Goal: Information Seeking & Learning: Learn about a topic

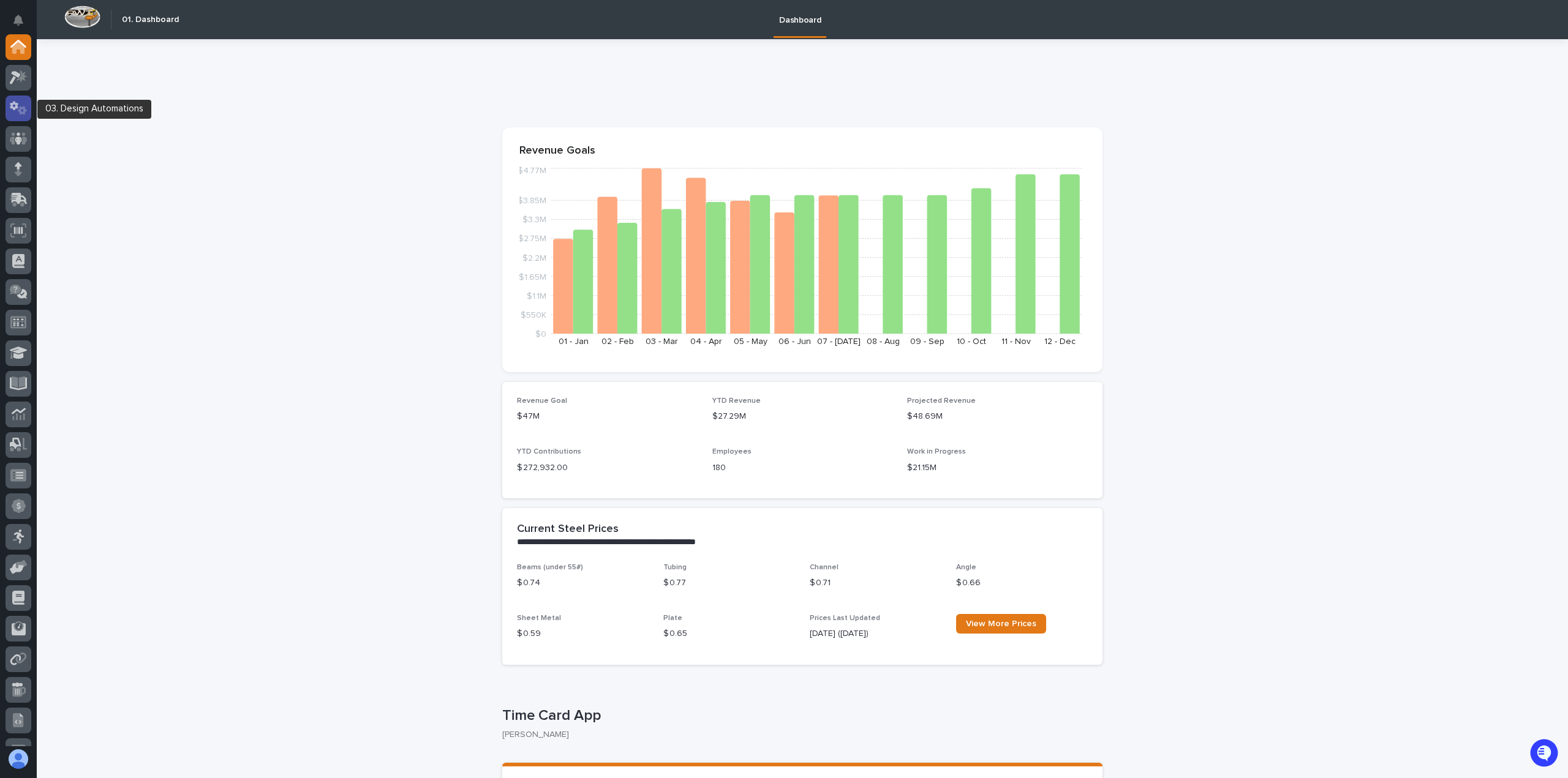
click at [22, 109] on icon at bounding box center [18, 107] width 18 height 14
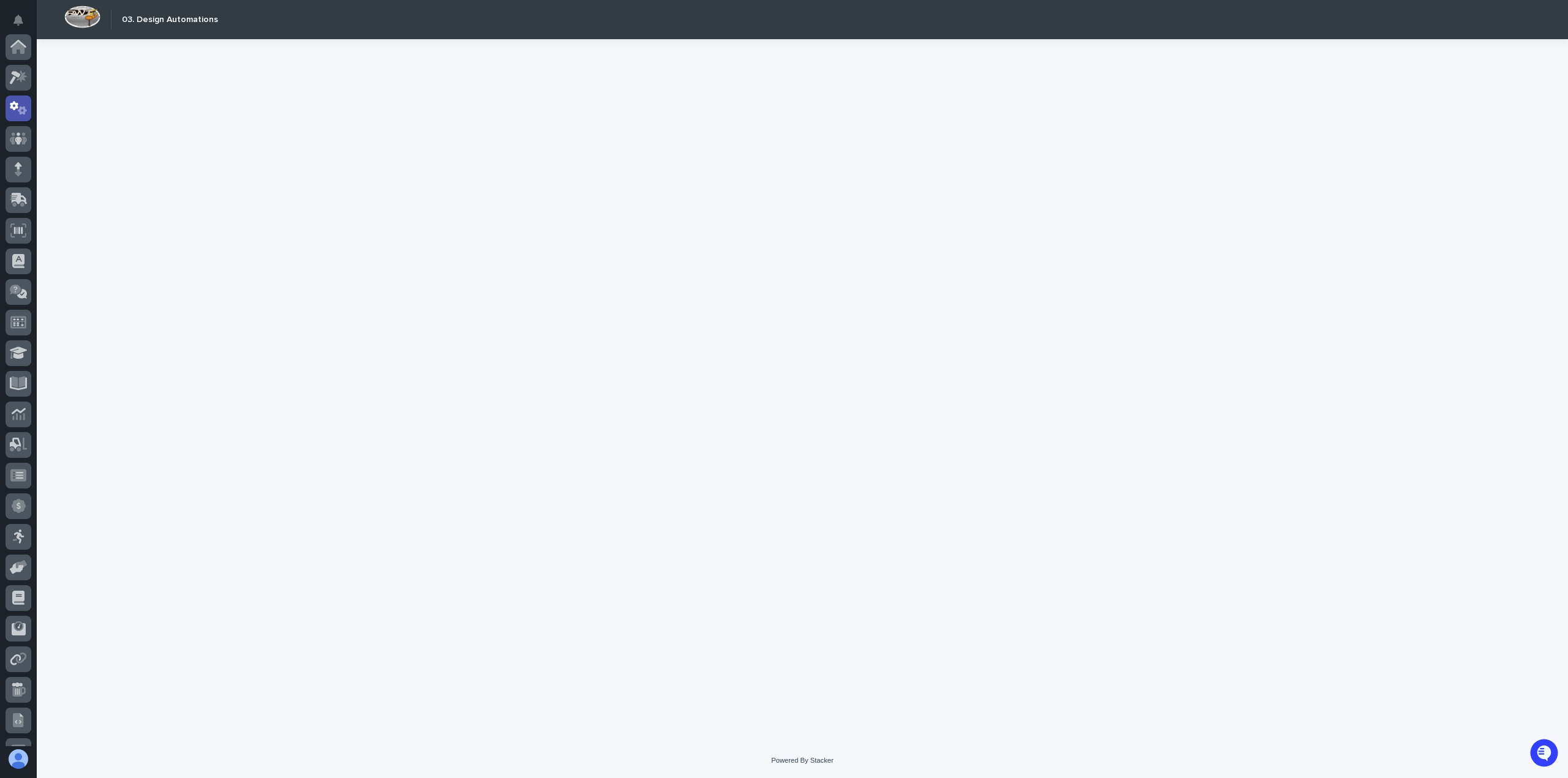
scroll to position [61, 0]
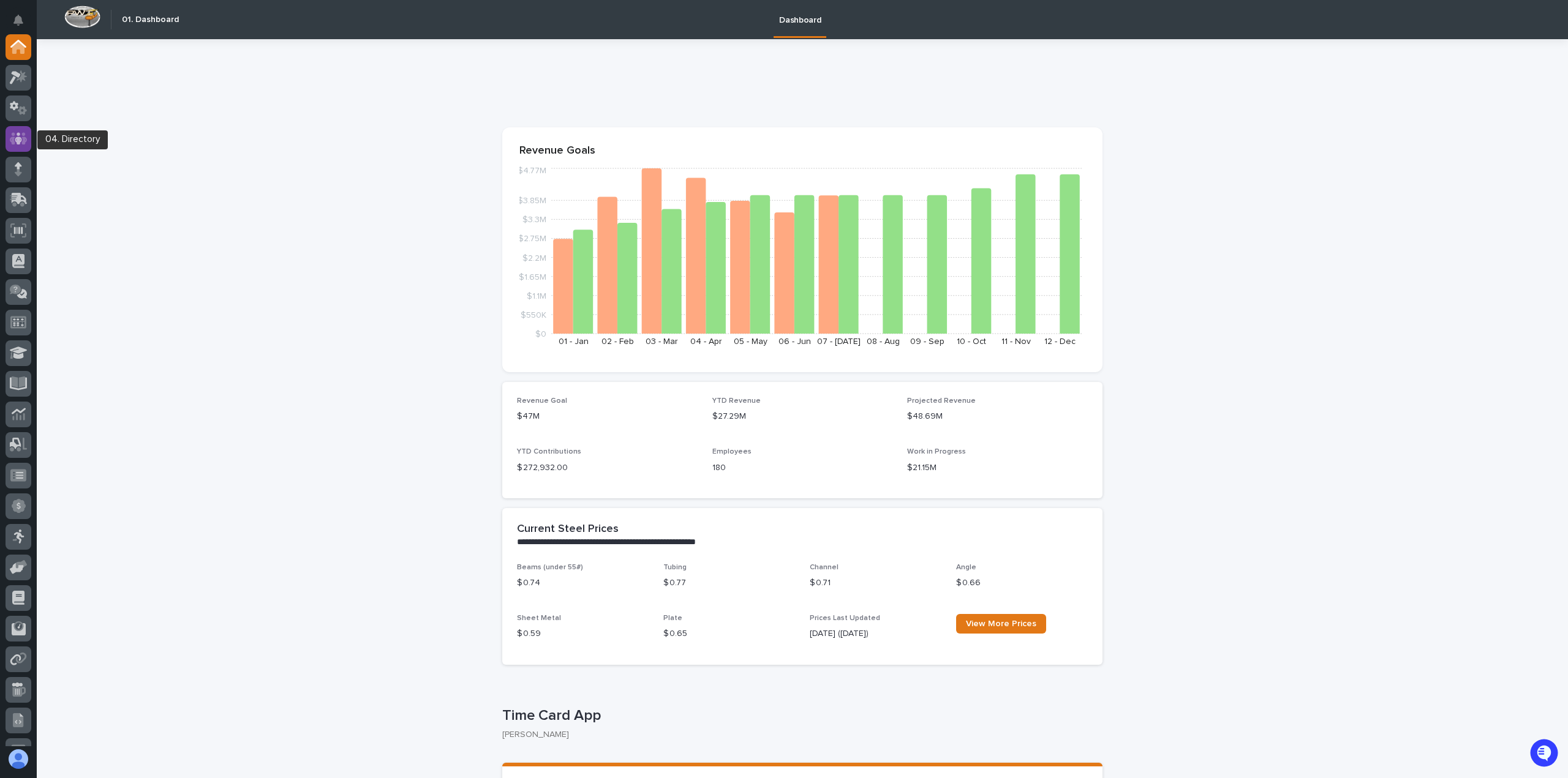
click at [15, 133] on icon at bounding box center [18, 138] width 18 height 14
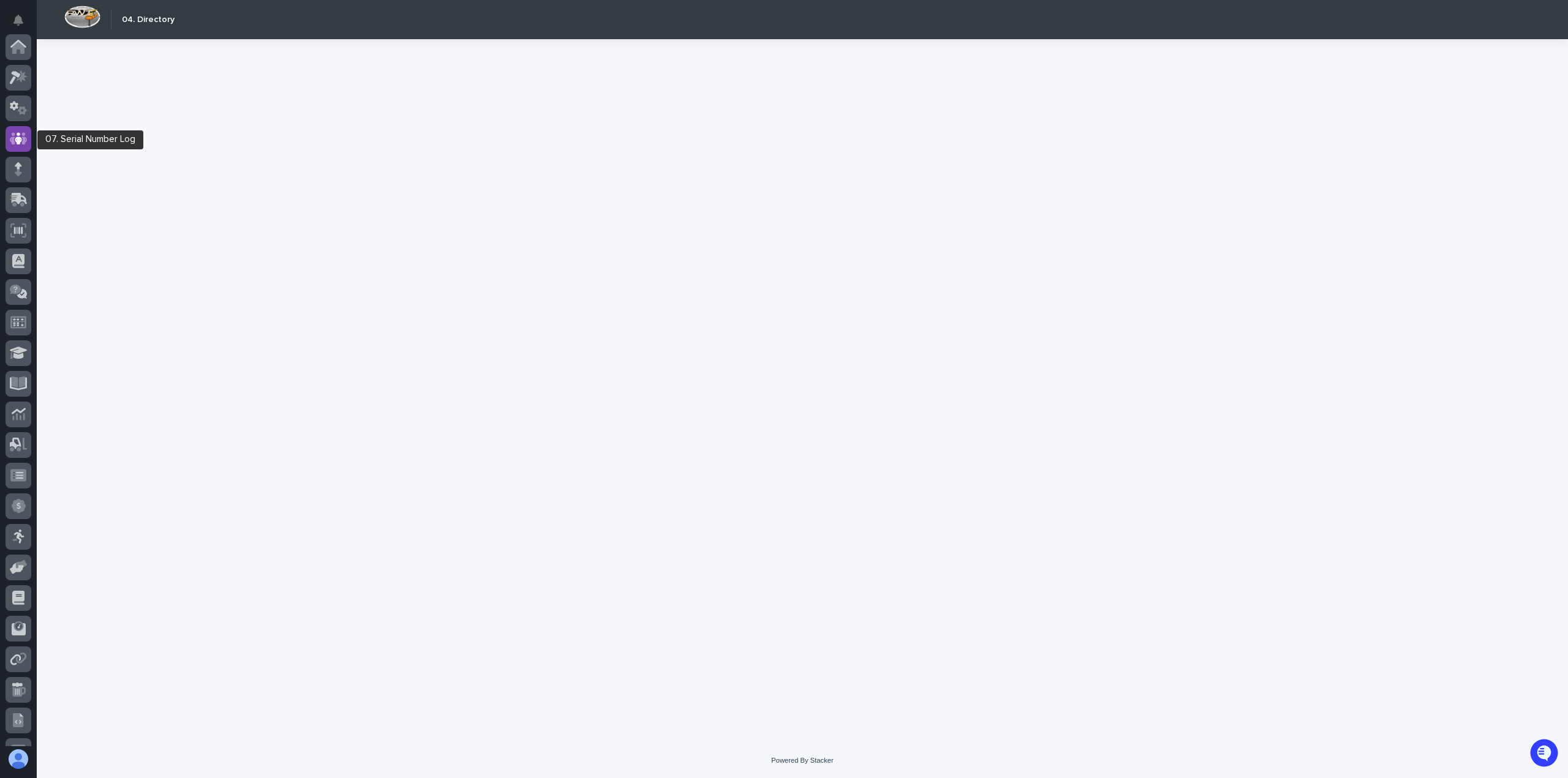
scroll to position [92, 0]
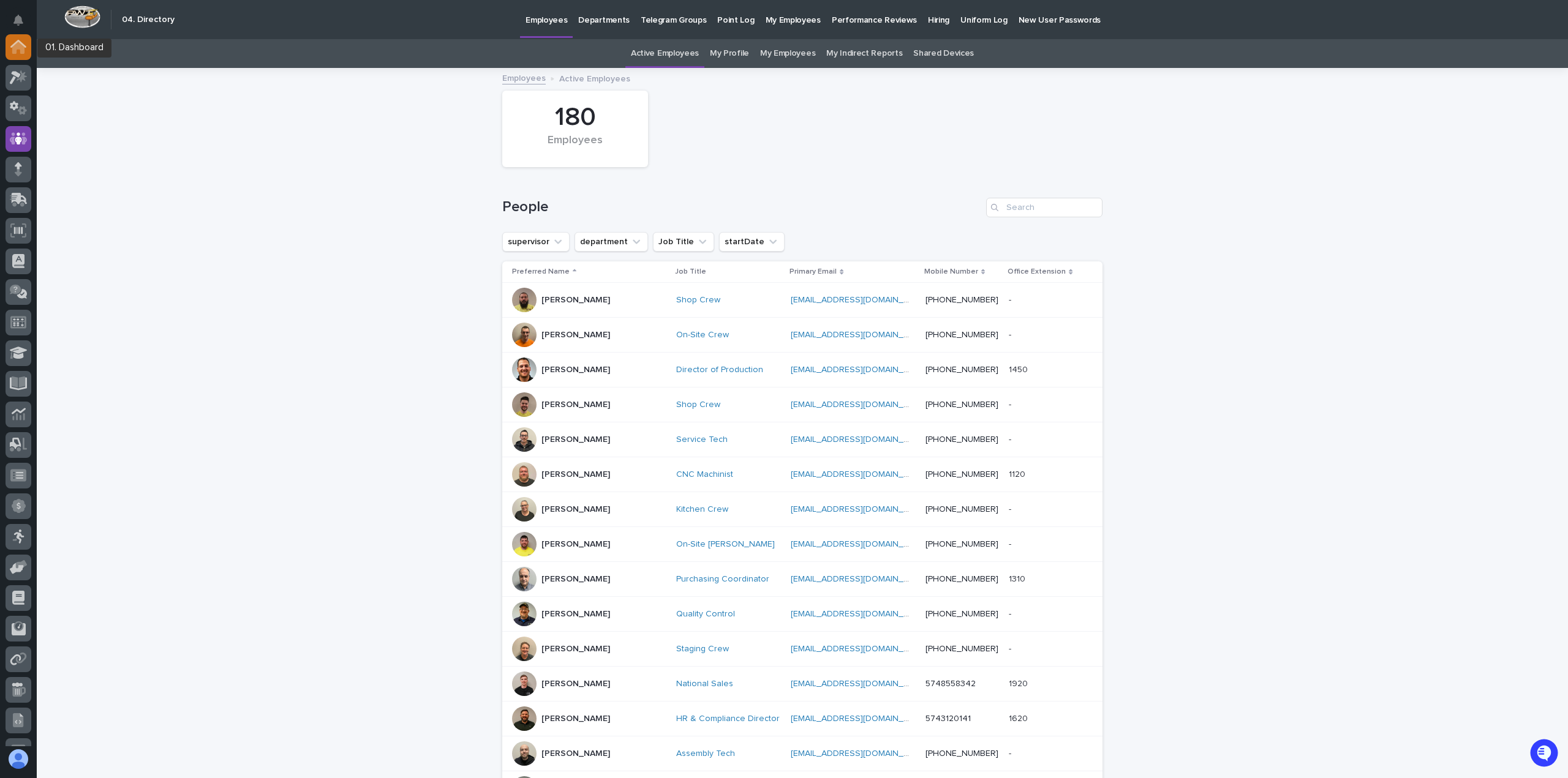
click at [14, 43] on icon at bounding box center [18, 44] width 16 height 8
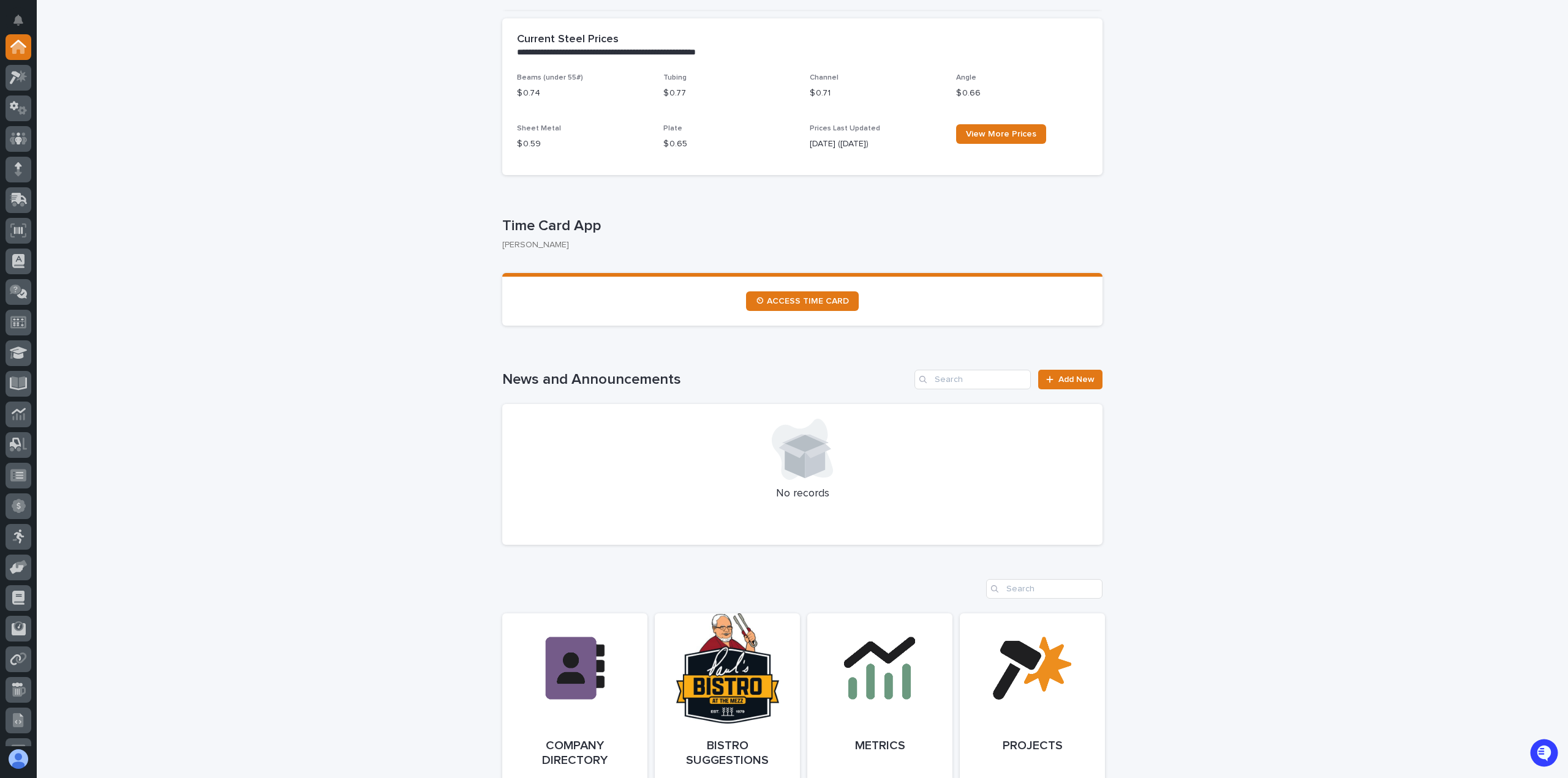
scroll to position [796, 0]
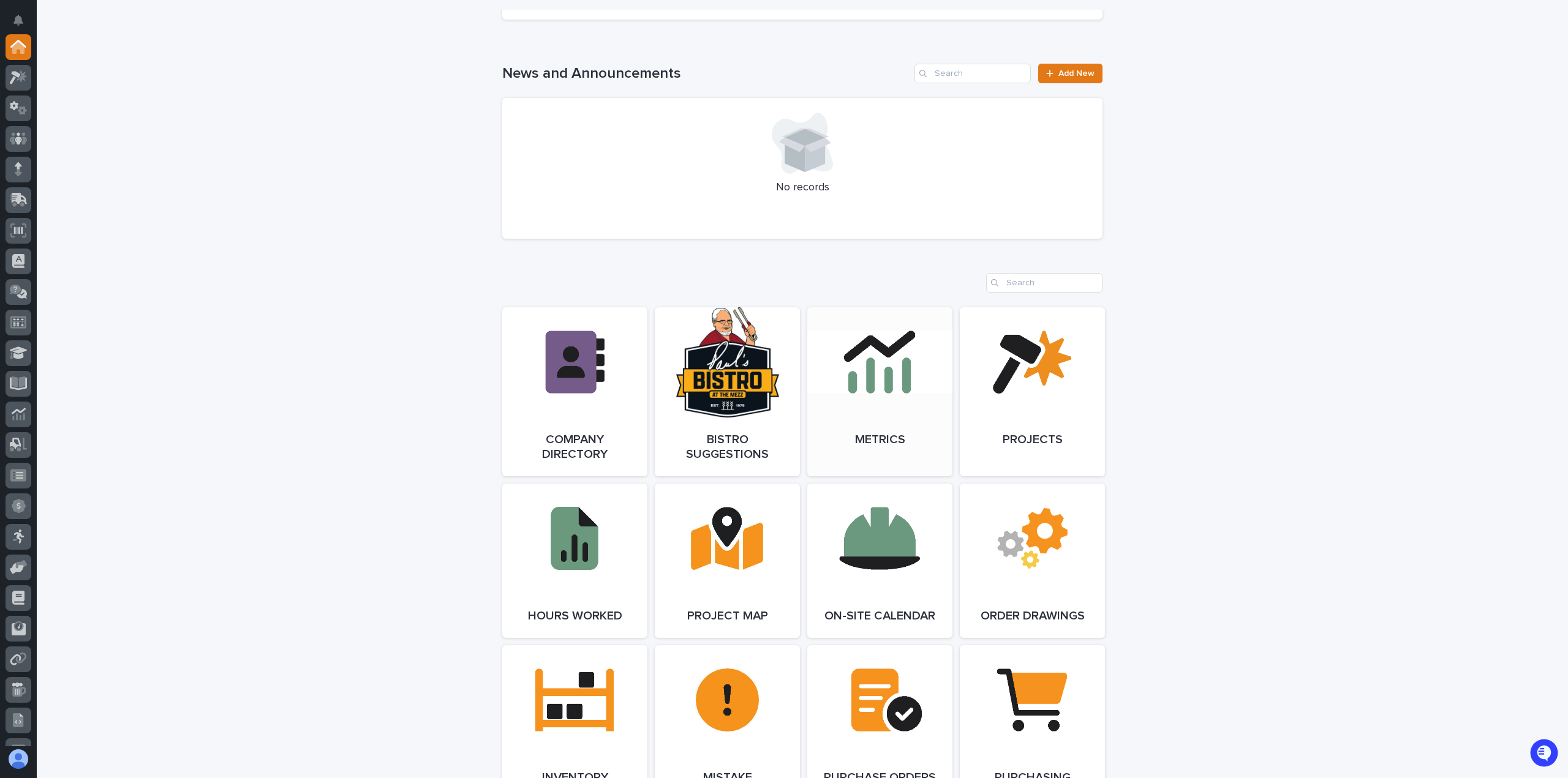
click at [865, 396] on link "Open Link" at bounding box center [879, 392] width 145 height 169
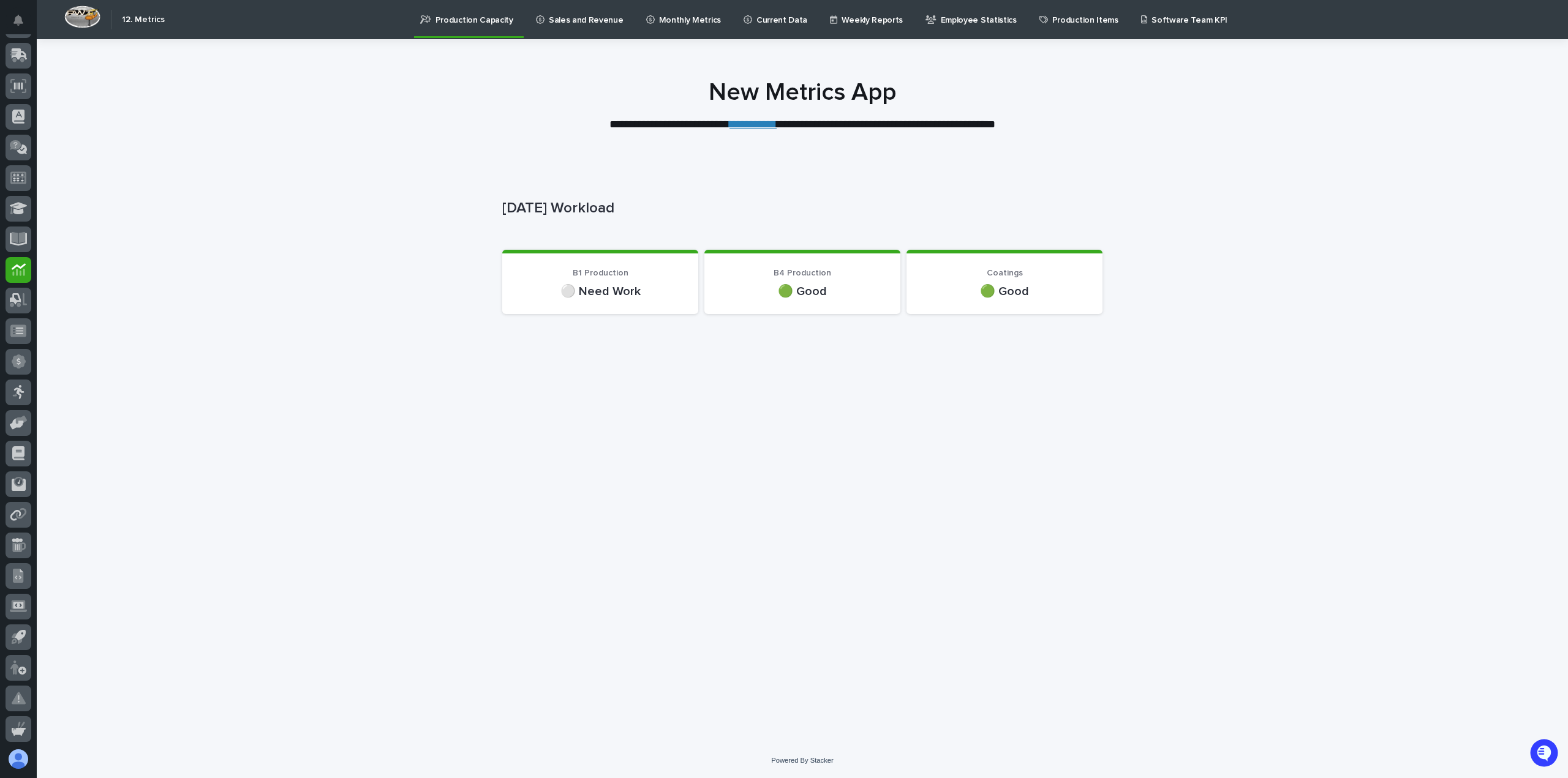
click at [565, 23] on p "Sales and Revenue" at bounding box center [587, 12] width 75 height 26
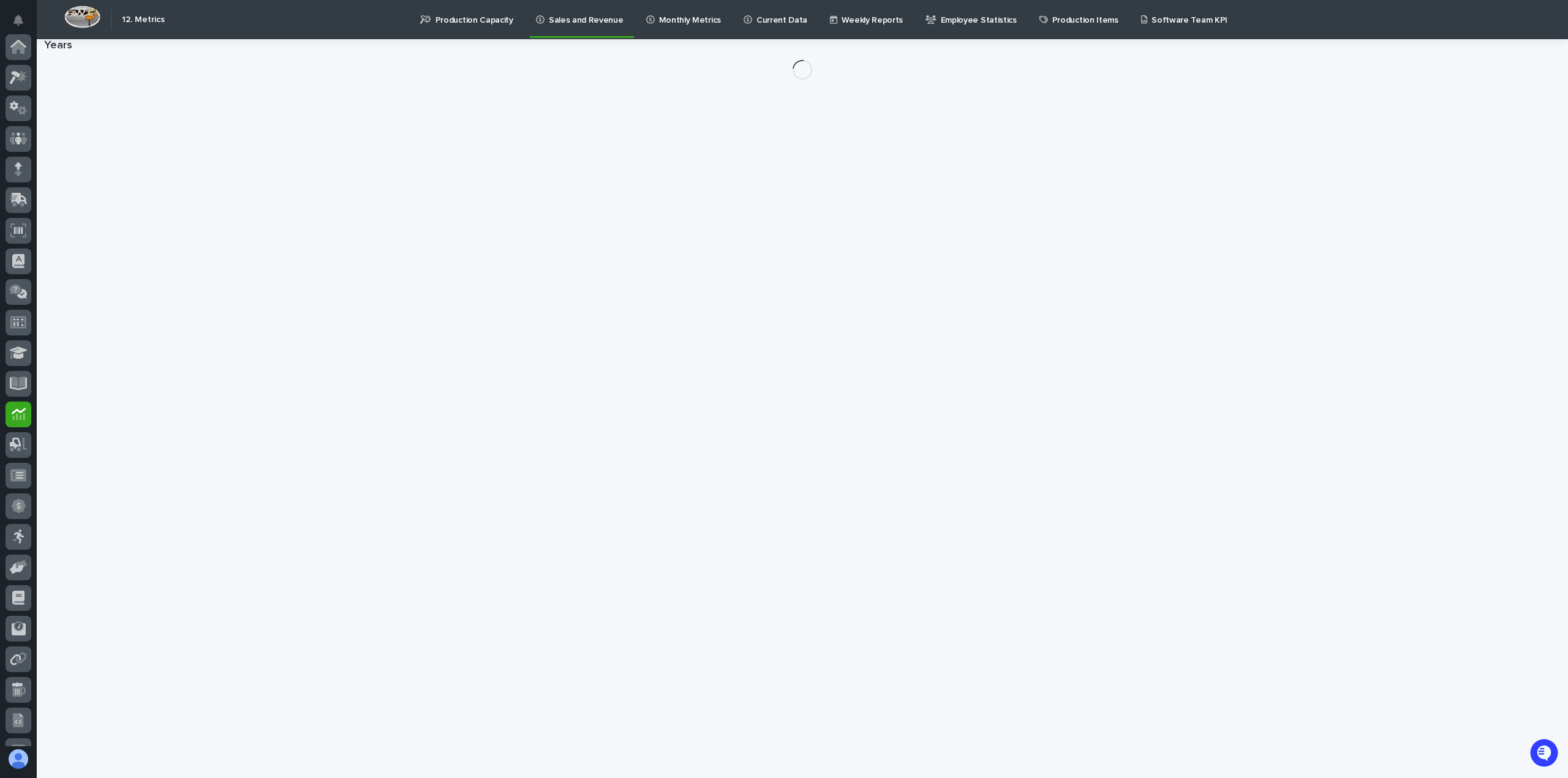
scroll to position [145, 0]
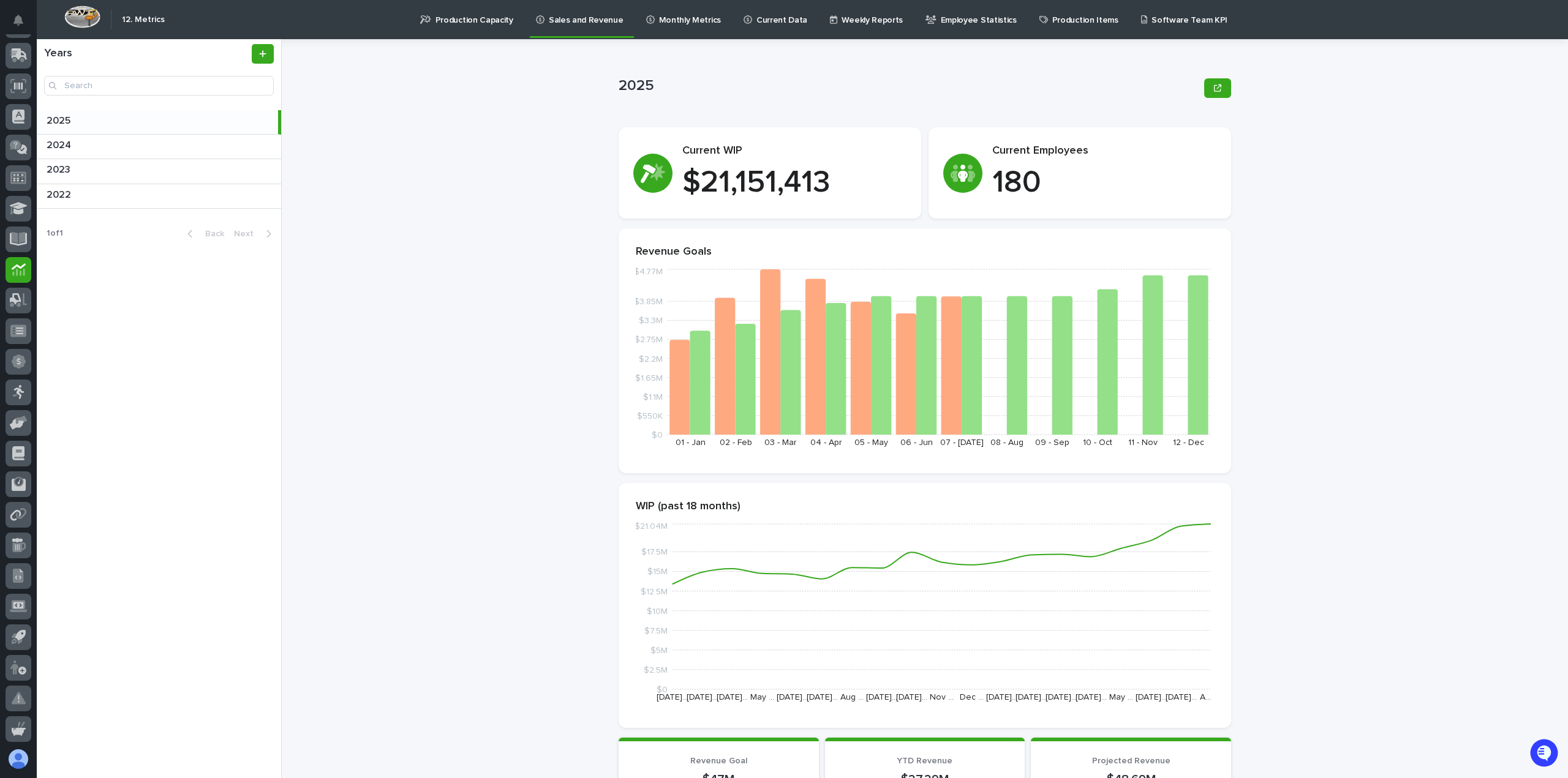
click at [481, 279] on div "2025 2025 Sorry, there was an error saving your record. Please try again. Pleas…" at bounding box center [932, 408] width 1272 height 739
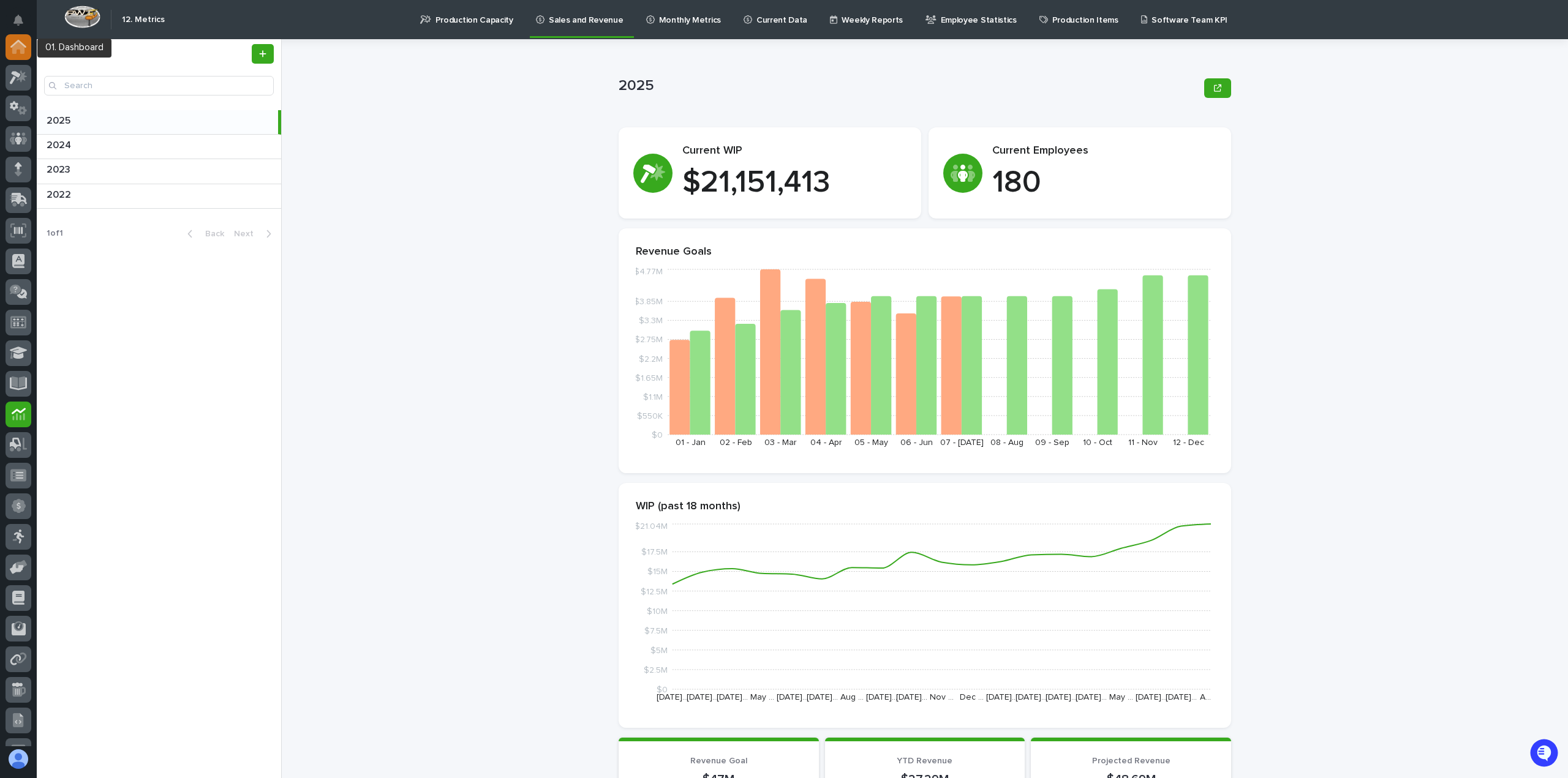
click at [19, 50] on icon at bounding box center [18, 47] width 12 height 12
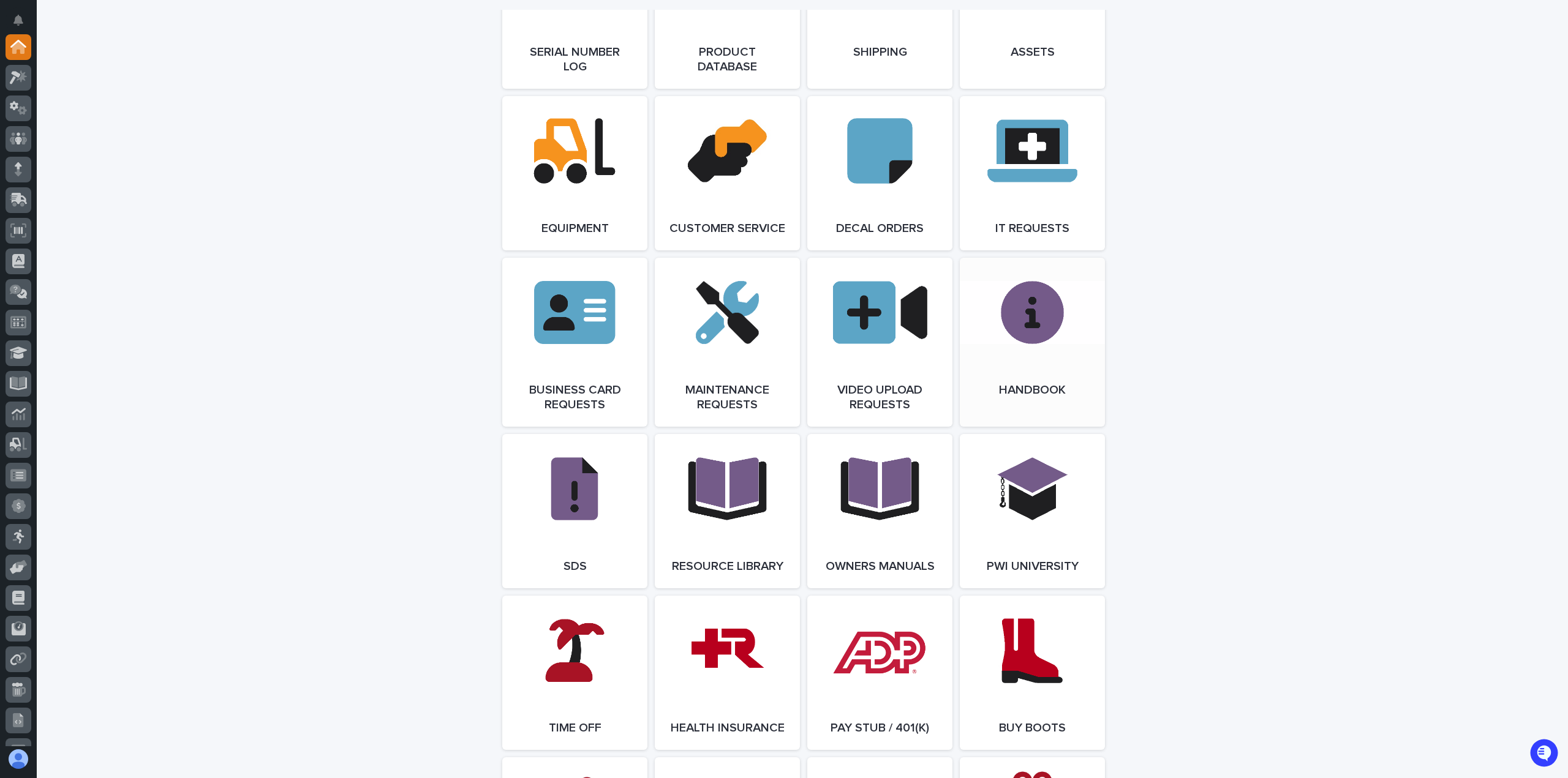
scroll to position [1775, 0]
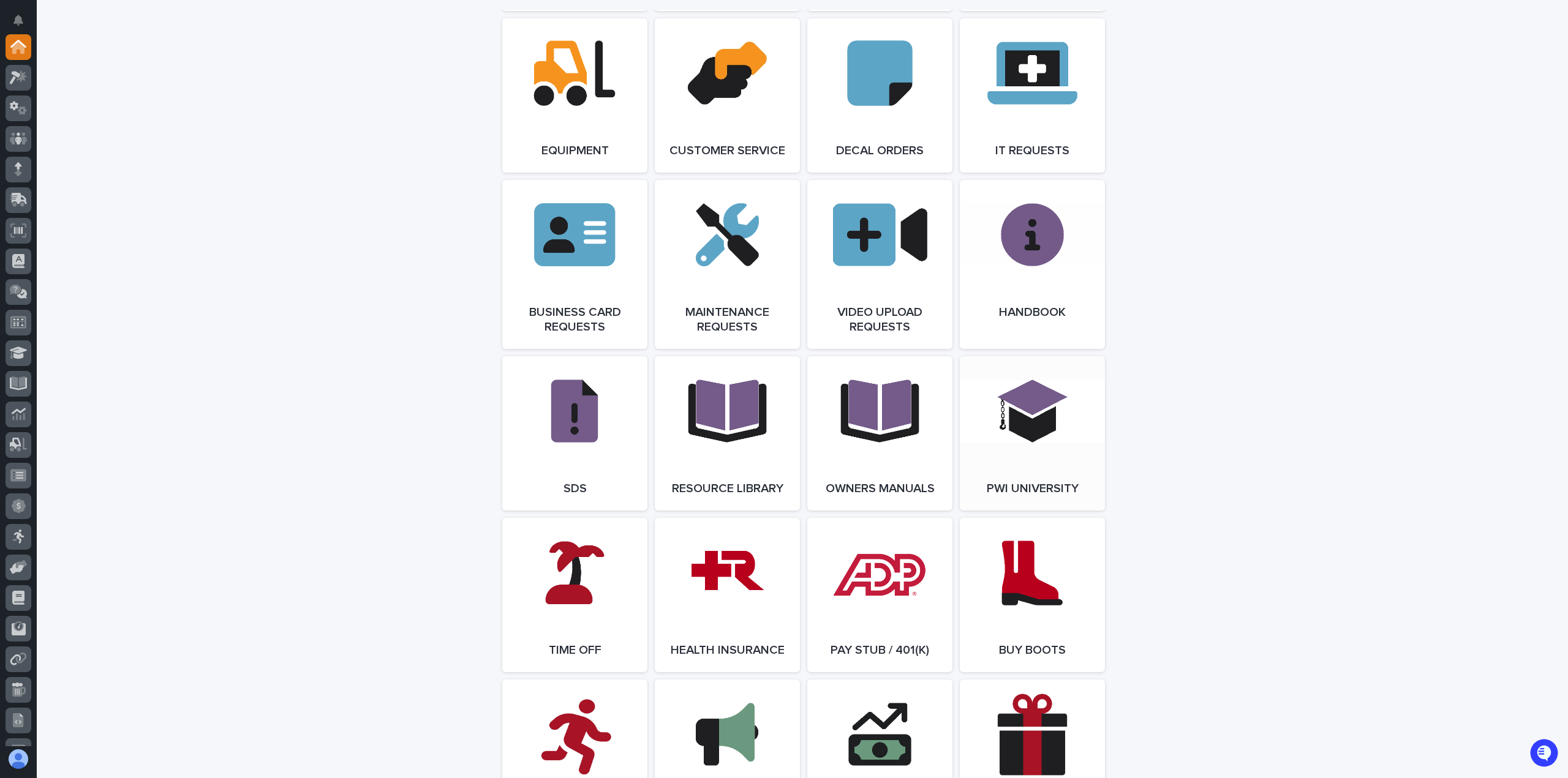
click at [1021, 432] on link "Open Link" at bounding box center [1031, 433] width 145 height 154
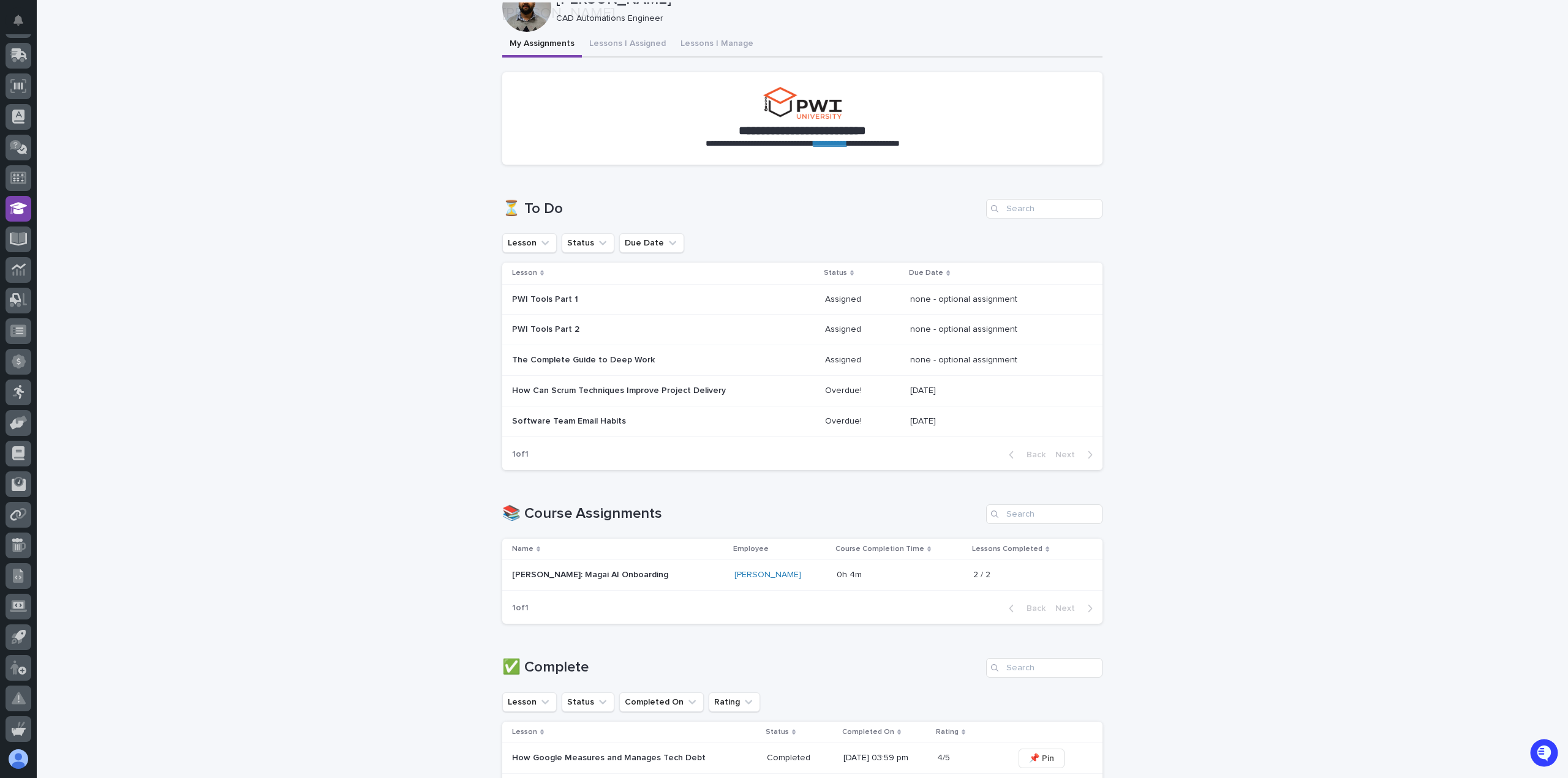
scroll to position [184, 0]
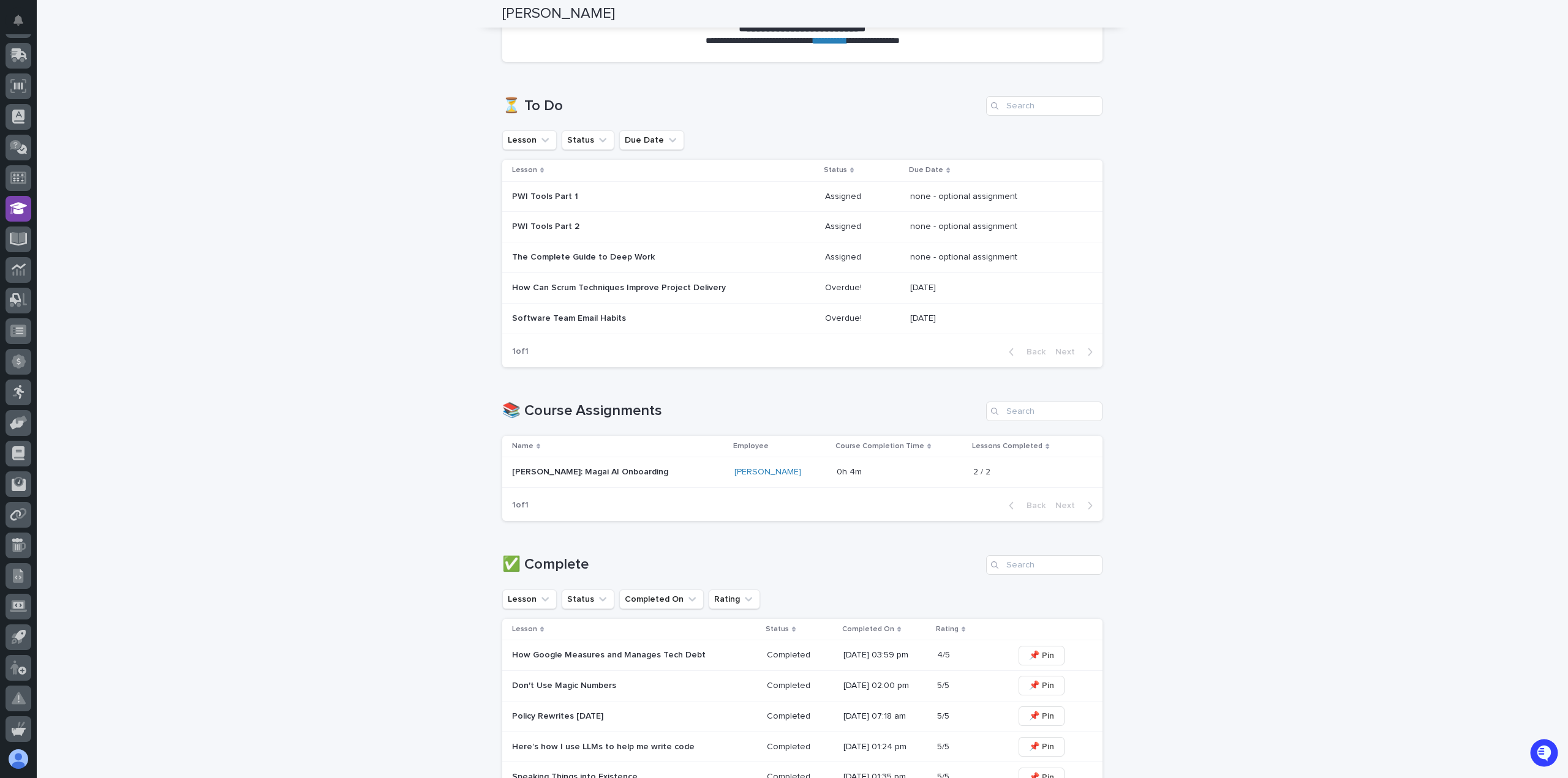
click at [577, 325] on div "Software Team Email Habits" at bounding box center [663, 318] width 303 height 20
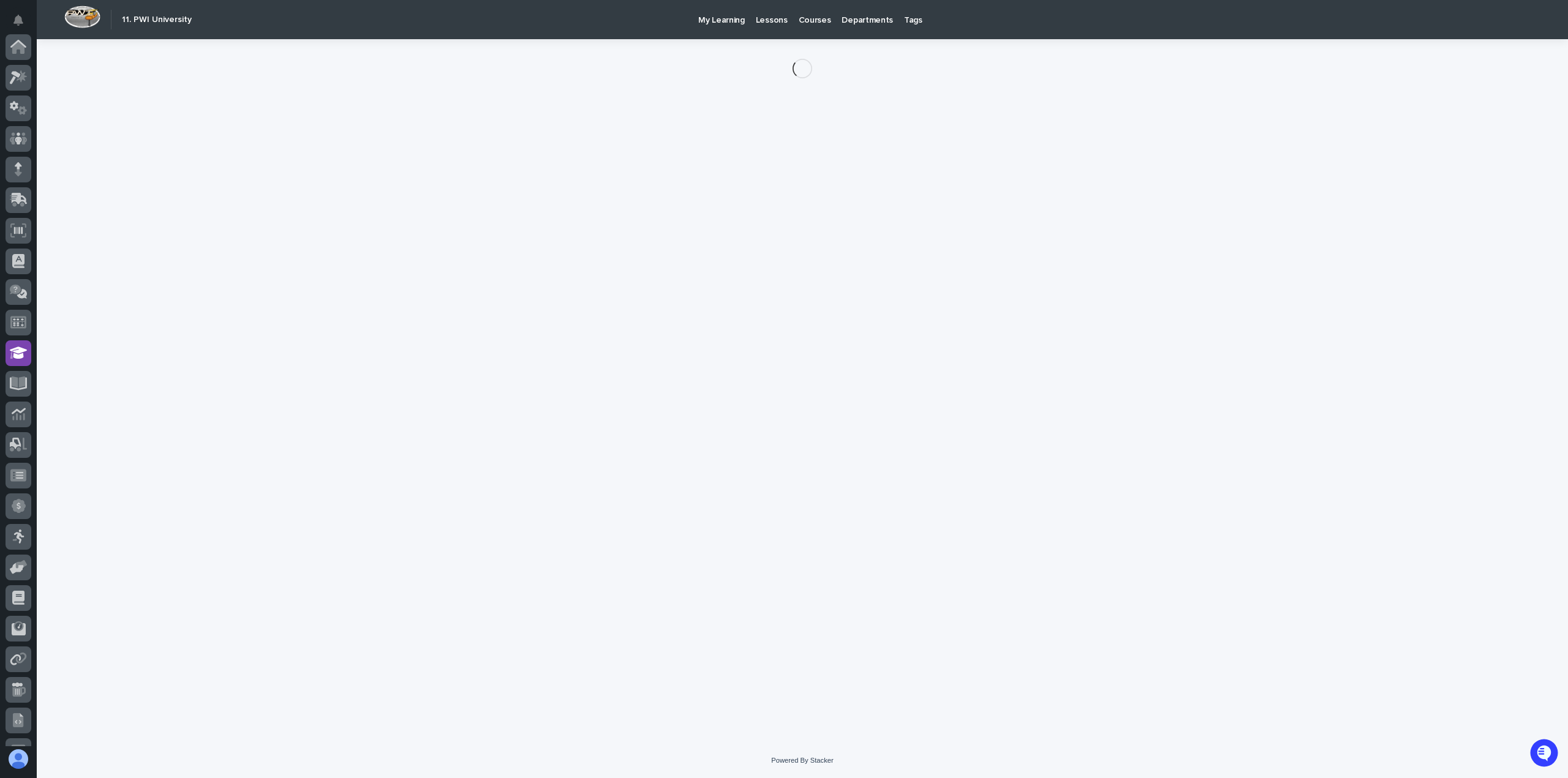
scroll to position [145, 0]
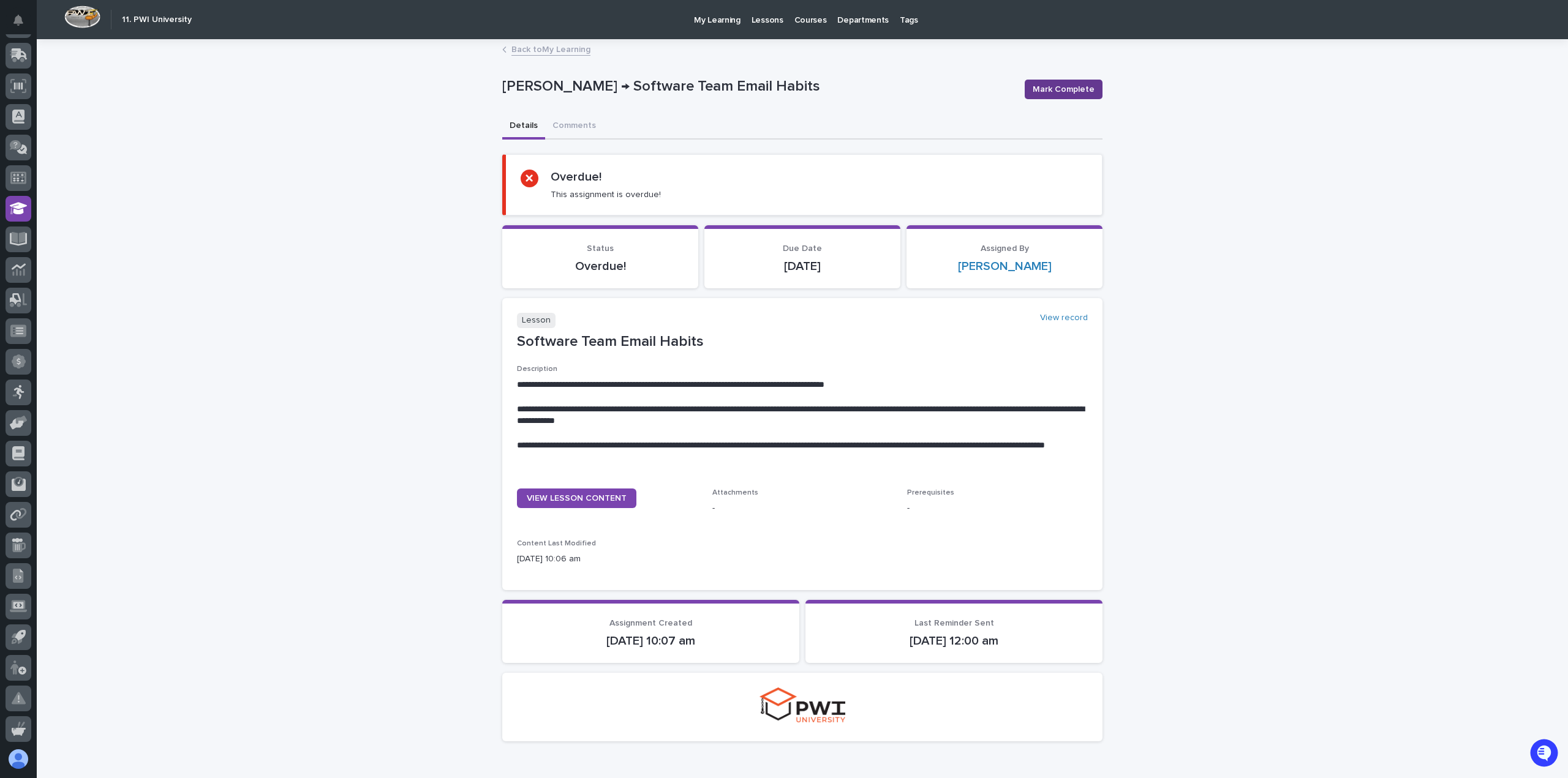
click at [1074, 88] on span "Mark Complete" at bounding box center [1063, 89] width 62 height 12
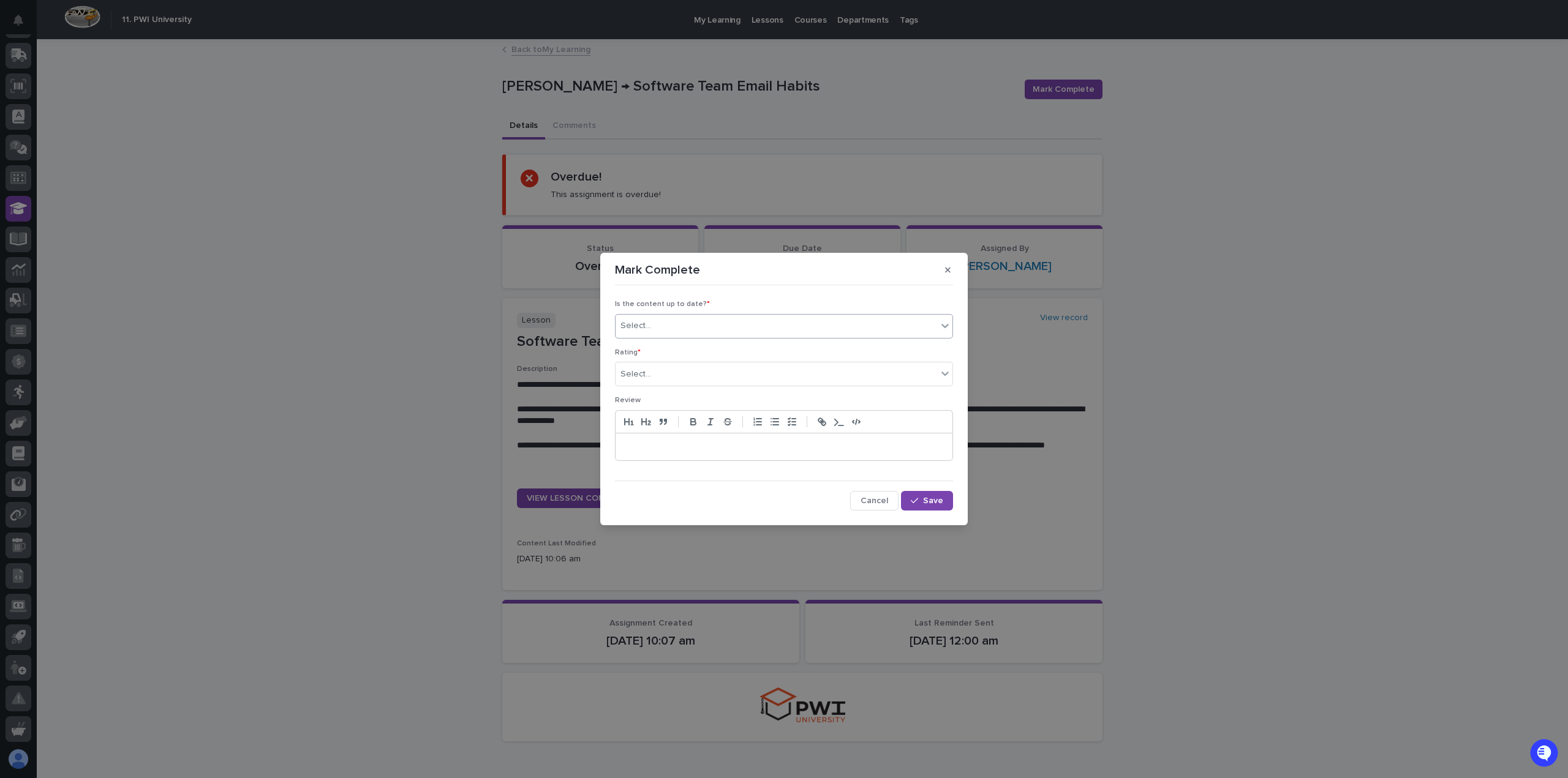
click at [661, 329] on div "Select..." at bounding box center [775, 326] width 321 height 20
click at [638, 354] on div "✔ everything is up to date" at bounding box center [783, 351] width 336 height 21
click at [647, 371] on div "Select..." at bounding box center [635, 374] width 31 height 12
drag, startPoint x: 651, startPoint y: 407, endPoint x: 651, endPoint y: 414, distance: 7.0
click at [651, 414] on div "⭐⭐⭐⭐" at bounding box center [783, 419] width 336 height 21
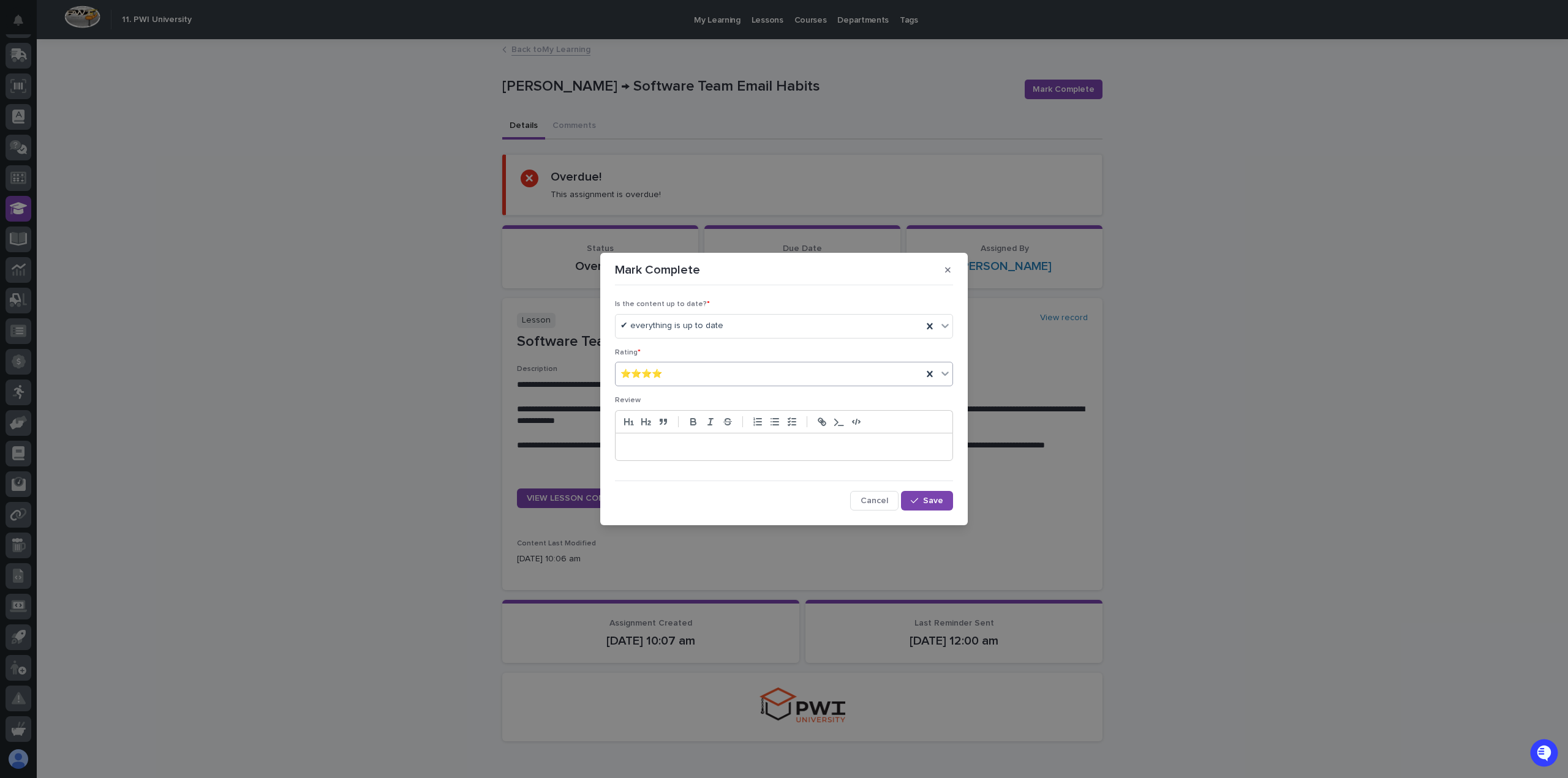
click at [659, 446] on p at bounding box center [784, 446] width 318 height 12
click at [688, 368] on div "⭐⭐⭐⭐" at bounding box center [769, 374] width 307 height 20
click at [649, 398] on div "⭐⭐⭐⭐⭐" at bounding box center [783, 398] width 336 height 21
click at [924, 501] on span "Save" at bounding box center [933, 500] width 20 height 9
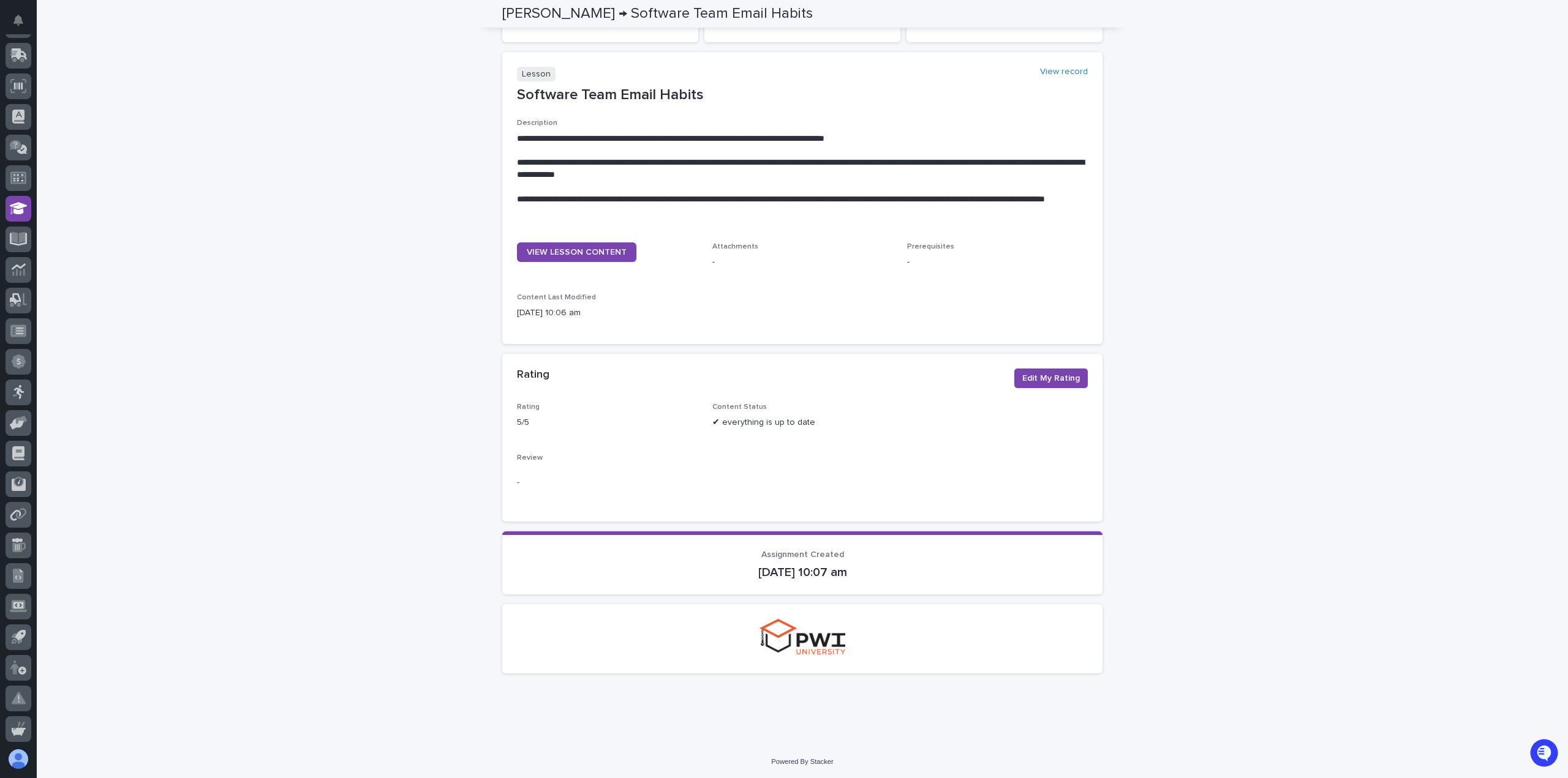
scroll to position [0, 0]
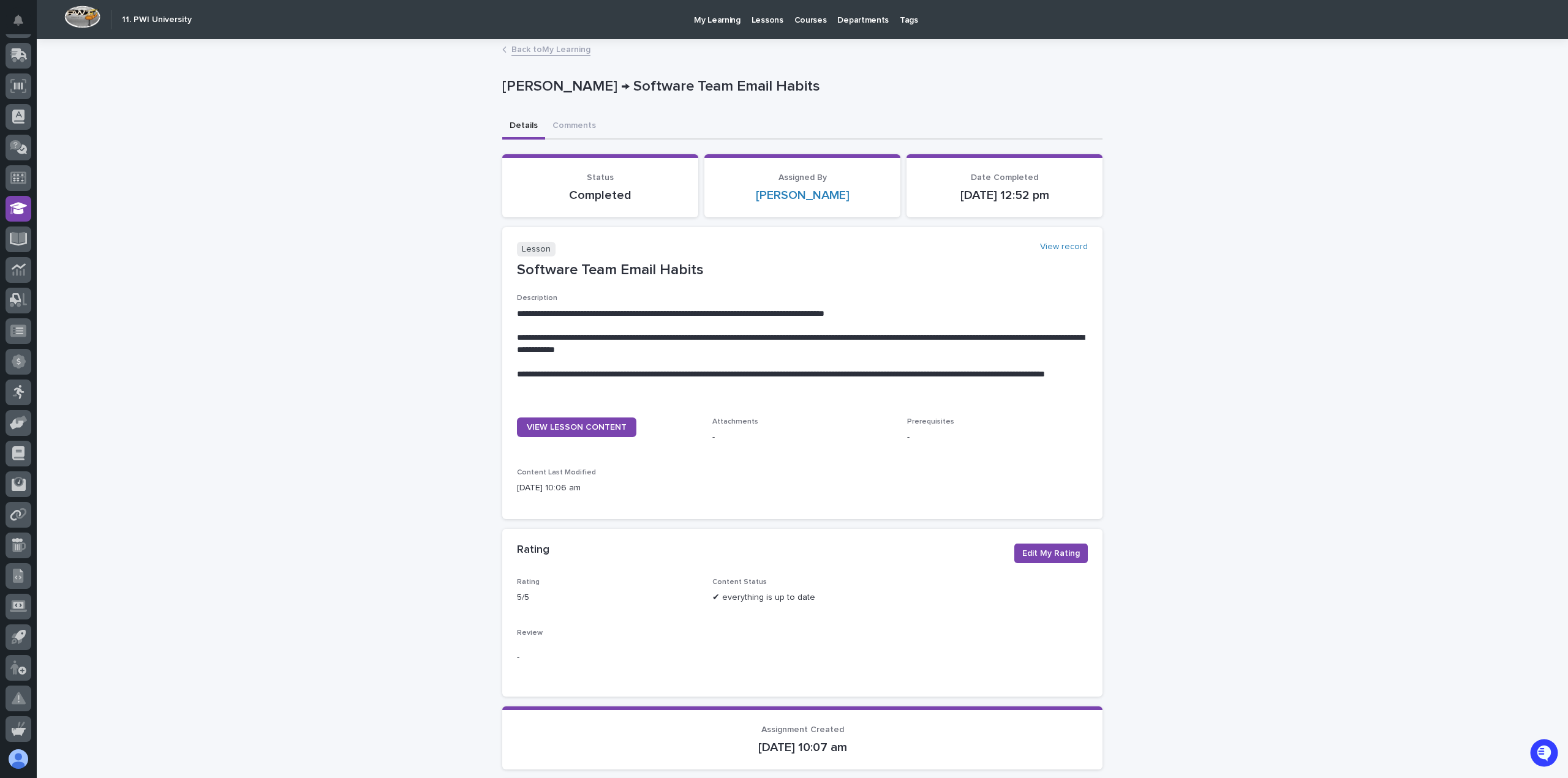
click at [554, 52] on link "Back to My Learning" at bounding box center [551, 48] width 79 height 14
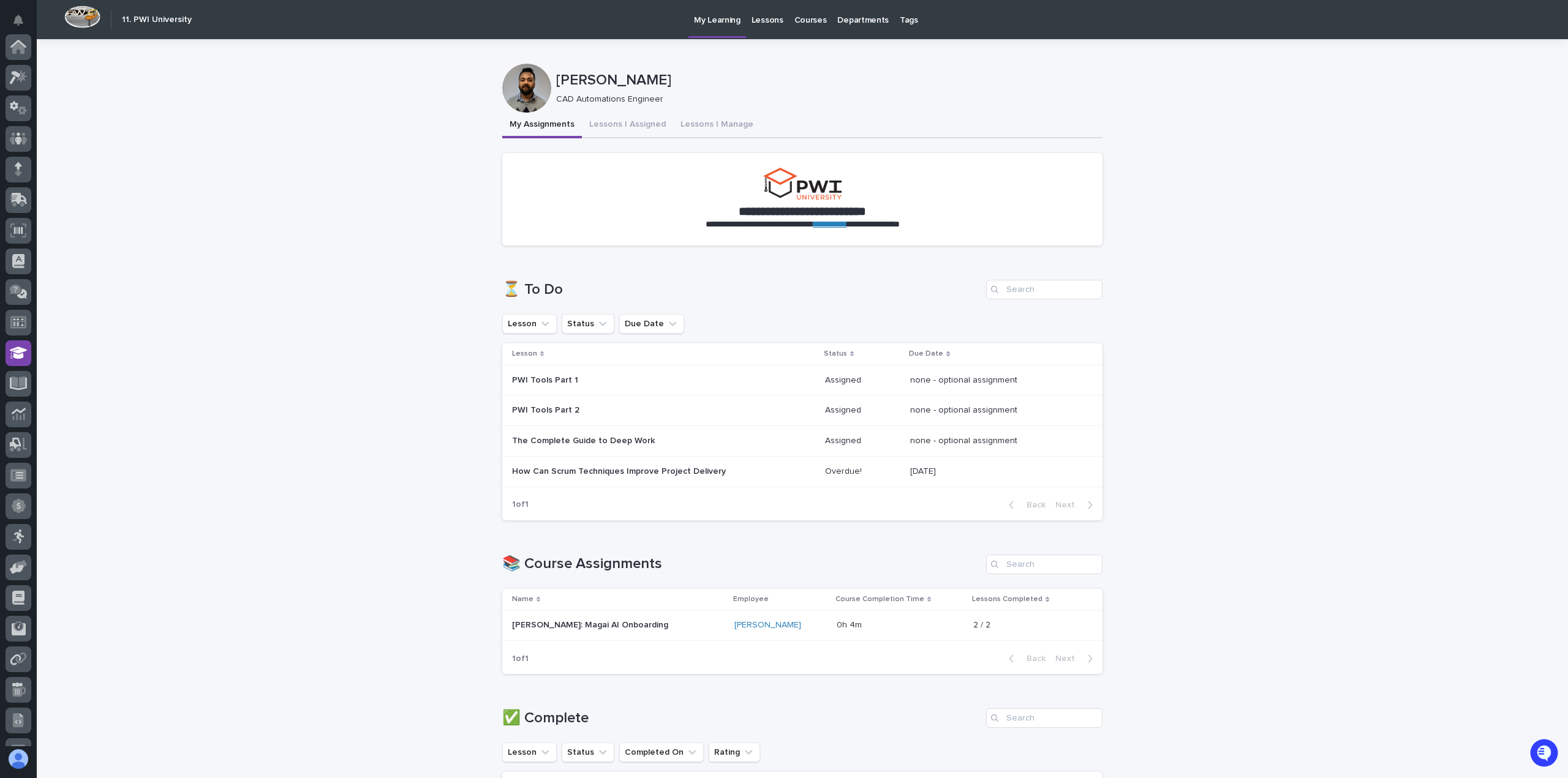
scroll to position [145, 0]
click at [609, 476] on div "How Can Scrum Techniques Improve Project Delivery" at bounding box center [663, 471] width 303 height 20
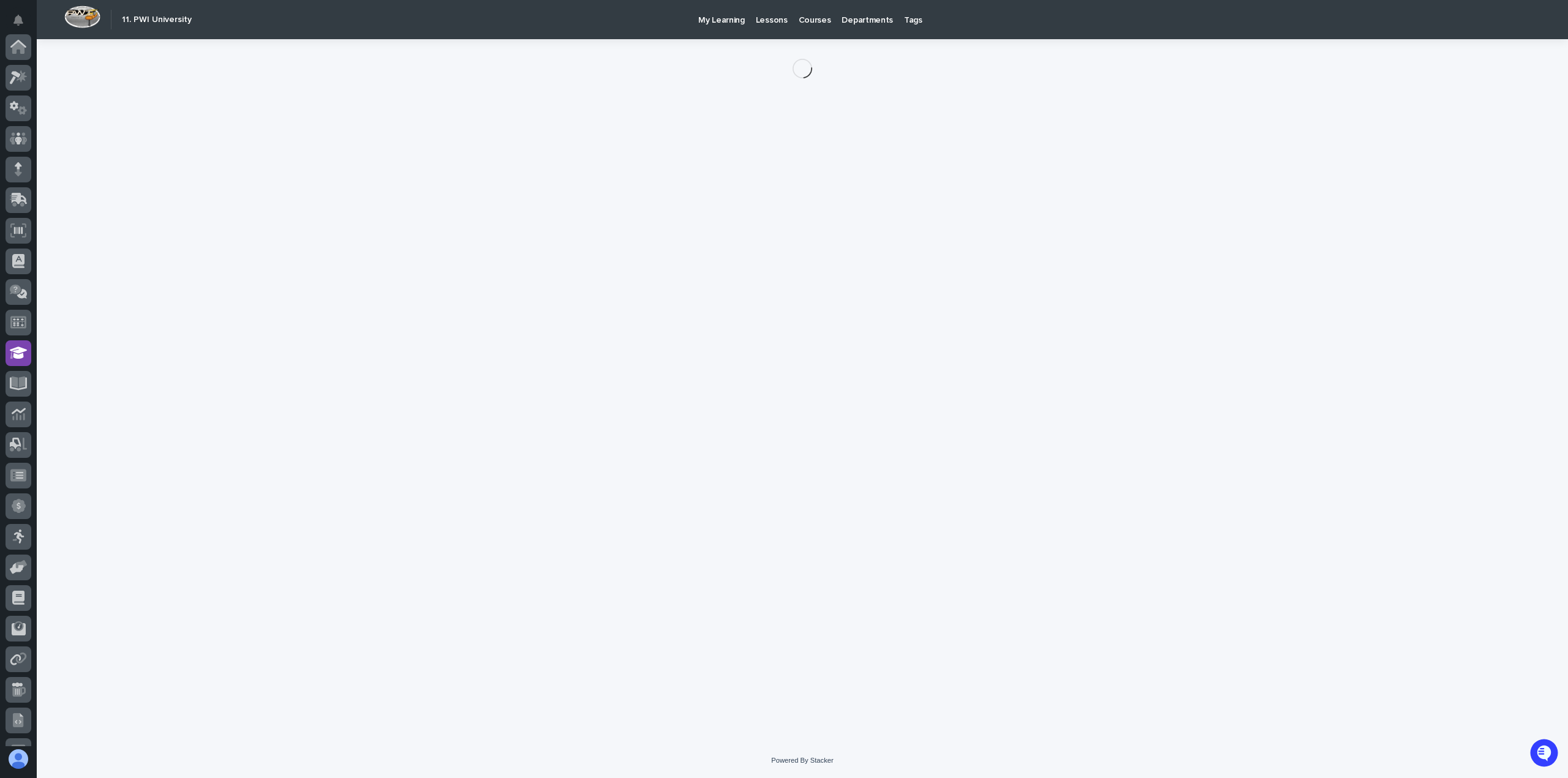
scroll to position [145, 0]
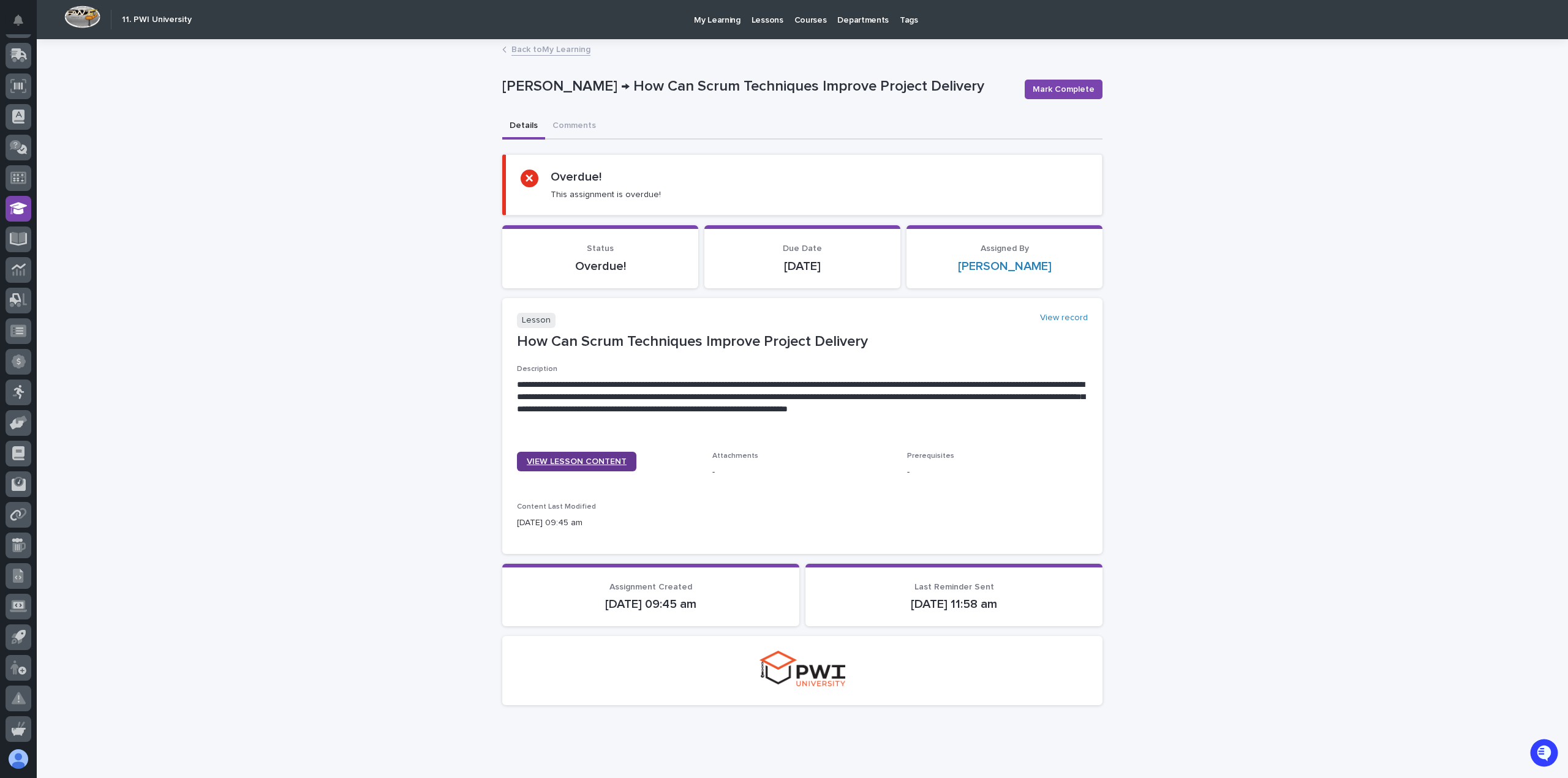
click at [564, 462] on span "VIEW LESSON CONTENT" at bounding box center [577, 461] width 100 height 9
